Goal: Navigation & Orientation: Find specific page/section

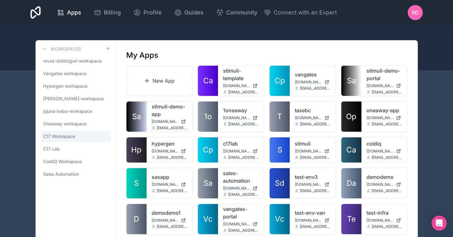
click at [71, 138] on span "C17 Workspace" at bounding box center [59, 136] width 32 height 6
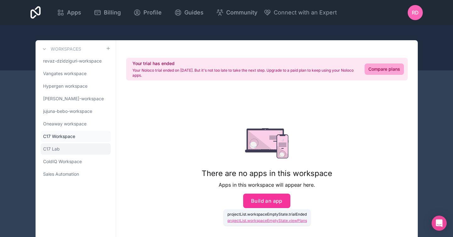
click at [70, 150] on link "C17 Lab" at bounding box center [76, 148] width 70 height 11
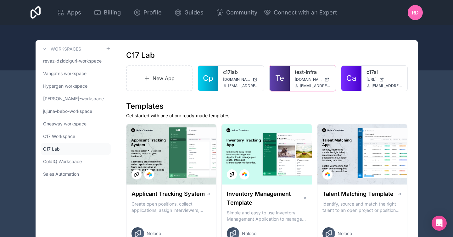
click at [301, 71] on link "test-infra" at bounding box center [313, 72] width 36 height 8
